Goal: Find specific page/section: Find specific page/section

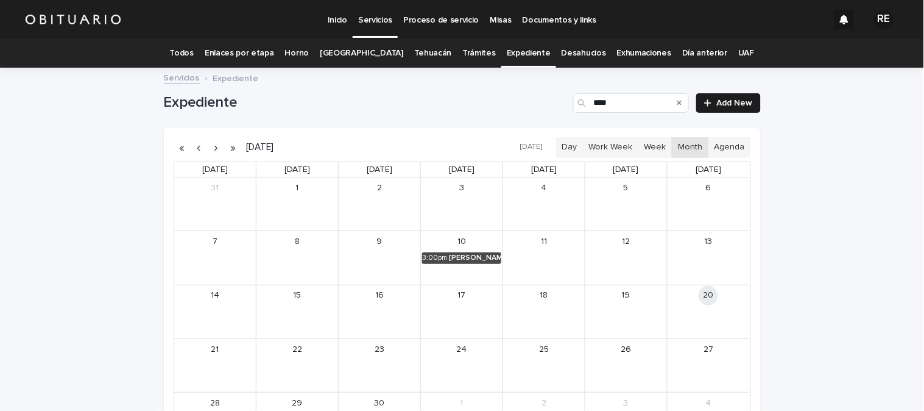
click at [678, 100] on div "Search" at bounding box center [679, 102] width 19 height 19
click at [677, 102] on icon "Search" at bounding box center [679, 102] width 5 height 7
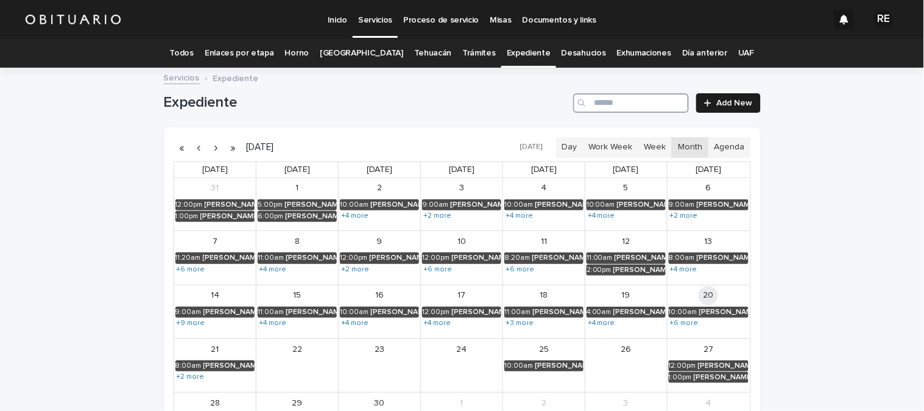
click at [615, 96] on input "Search" at bounding box center [631, 102] width 116 height 19
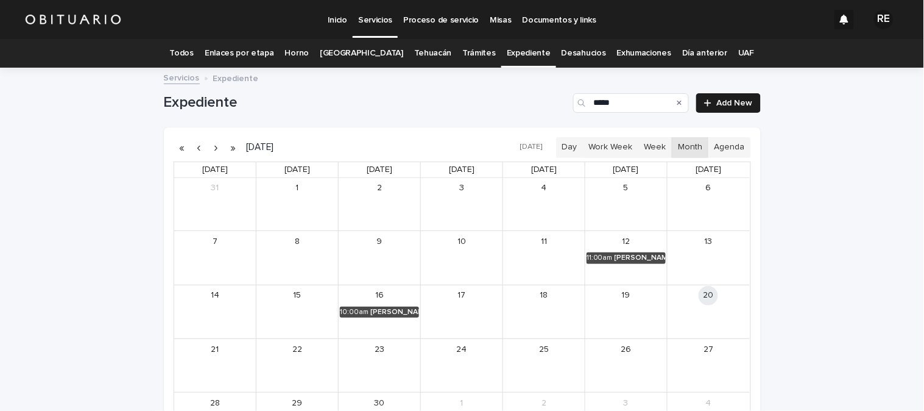
click at [673, 100] on div "Search" at bounding box center [679, 102] width 19 height 19
click at [635, 108] on input "*****" at bounding box center [631, 102] width 116 height 19
type input "*"
click at [393, 309] on div "[PERSON_NAME]" at bounding box center [394, 312] width 49 height 9
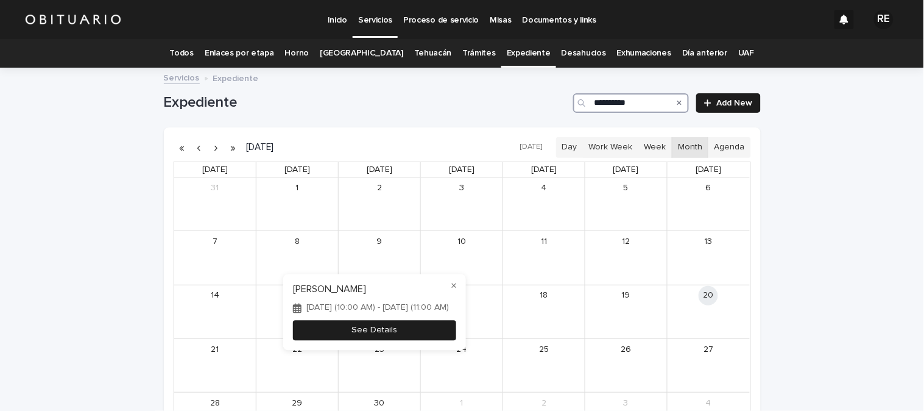
type input "**********"
click at [412, 332] on button "See Details" at bounding box center [374, 330] width 163 height 20
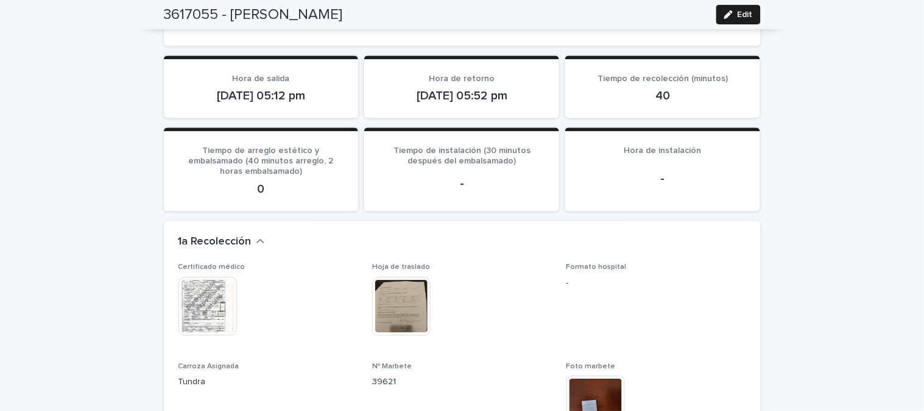
scroll to position [812, 0]
click at [203, 292] on img at bounding box center [208, 305] width 58 height 58
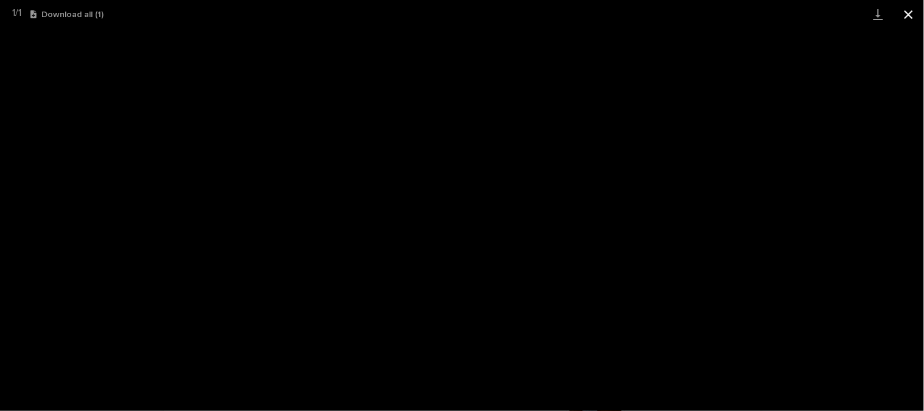
click at [911, 15] on button "Close gallery" at bounding box center [909, 14] width 30 height 29
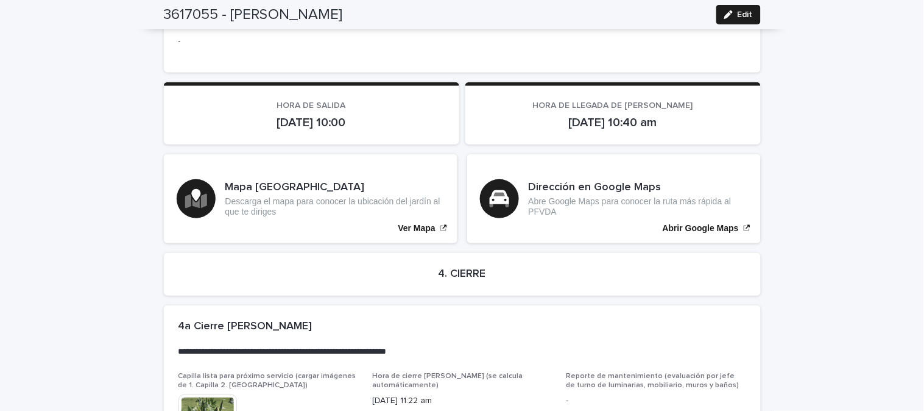
scroll to position [2467, 0]
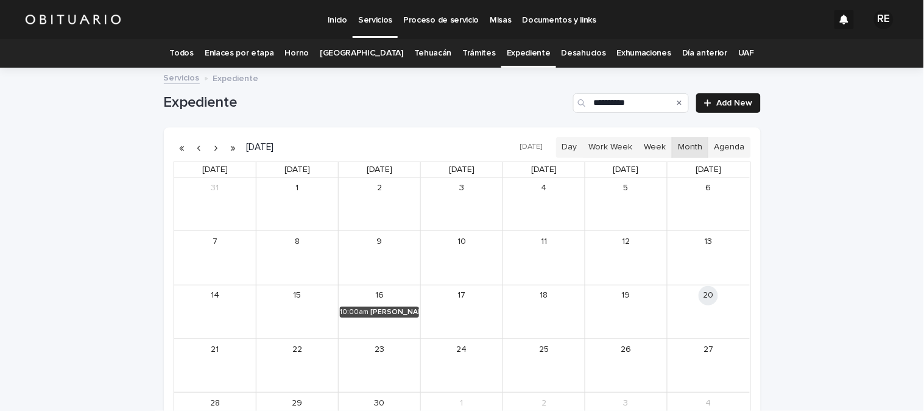
click at [678, 105] on div "Search" at bounding box center [679, 102] width 19 height 19
click at [677, 102] on icon "Search" at bounding box center [679, 102] width 5 height 7
click at [649, 107] on input "**********" at bounding box center [631, 102] width 116 height 19
click at [479, 313] on div "[PERSON_NAME]" at bounding box center [476, 312] width 52 height 9
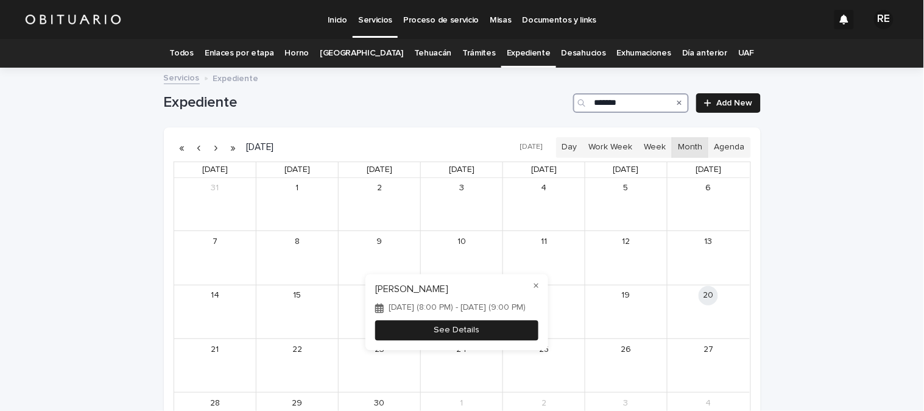
type input "*******"
click at [503, 336] on button "See Details" at bounding box center [456, 330] width 163 height 20
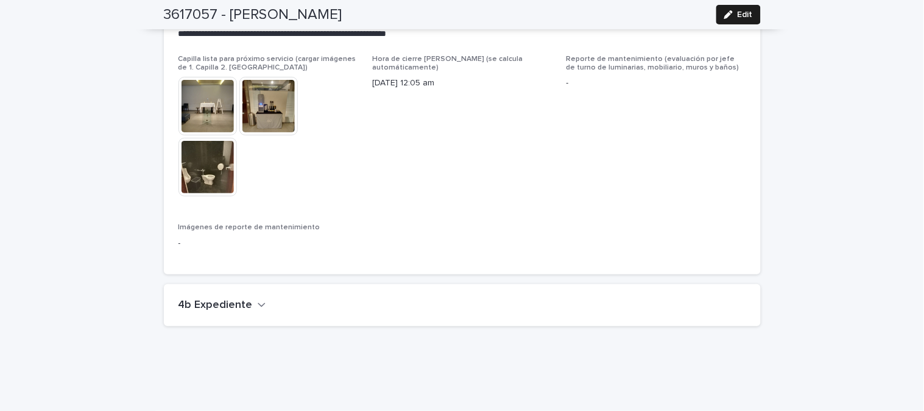
scroll to position [2846, 0]
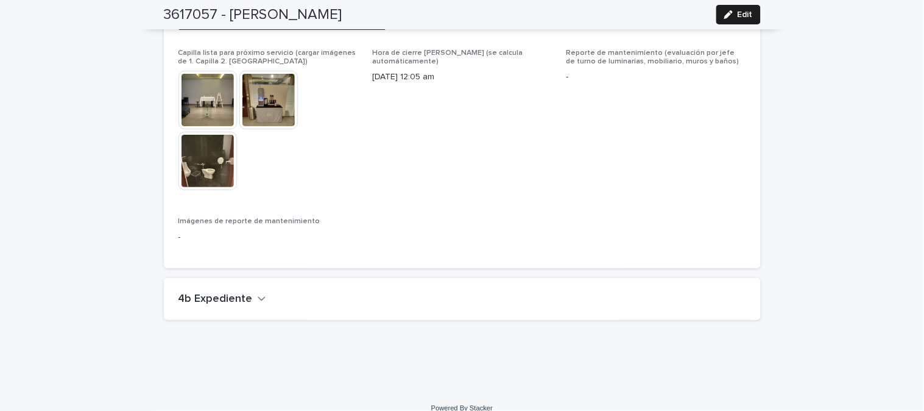
click at [246, 292] on button "4b Expediente" at bounding box center [223, 298] width 88 height 13
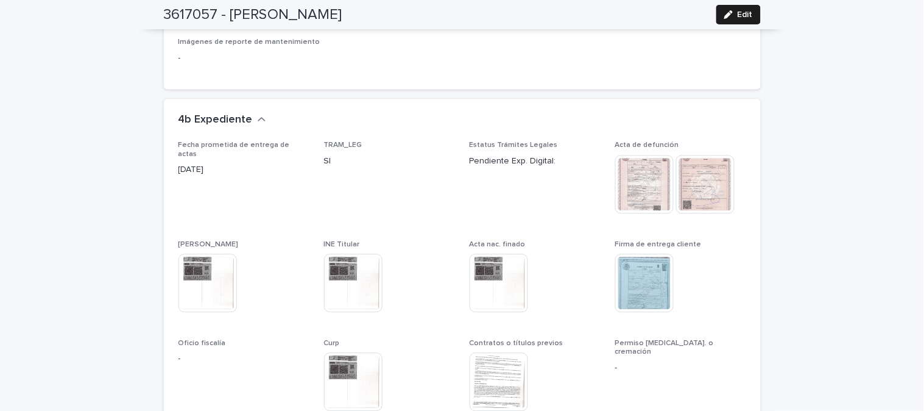
scroll to position [3049, 0]
